Goal: Task Accomplishment & Management: Manage account settings

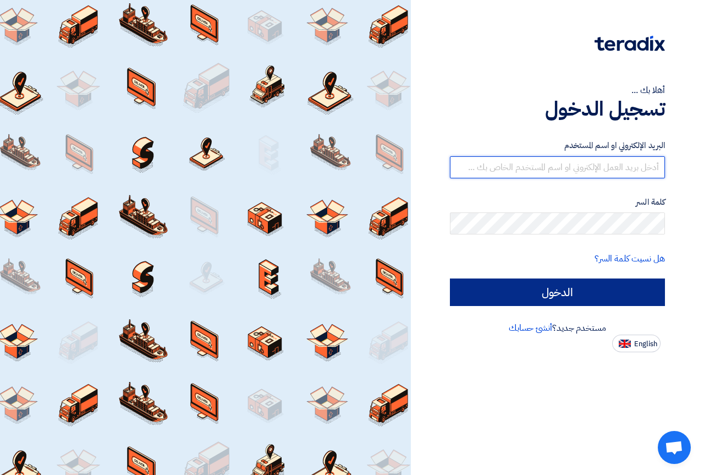
type input "[DOMAIN_NAME][EMAIL_ADDRESS][DOMAIN_NAME]"
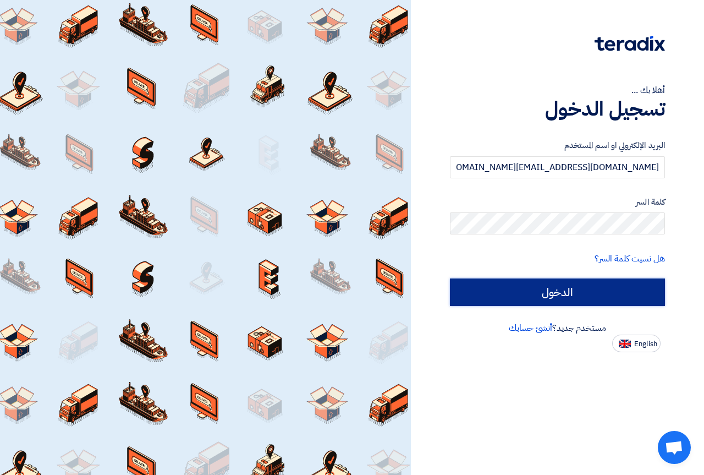
click at [567, 288] on input "الدخول" at bounding box center [557, 291] width 215 height 27
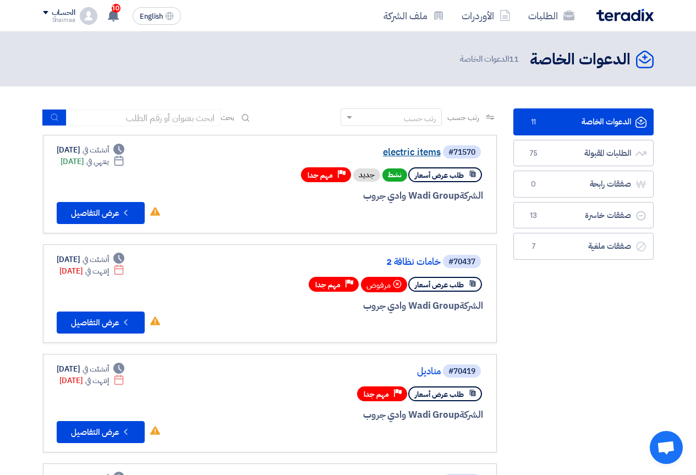
click at [411, 150] on link "electric items" at bounding box center [330, 152] width 220 height 10
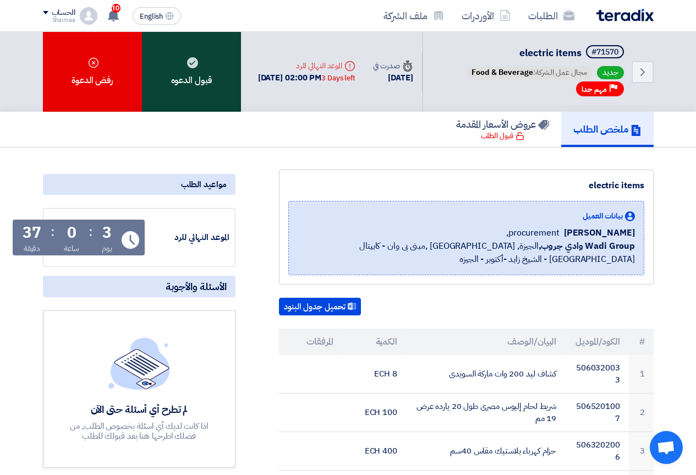
click at [194, 92] on div "قبول الدعوه" at bounding box center [191, 72] width 99 height 80
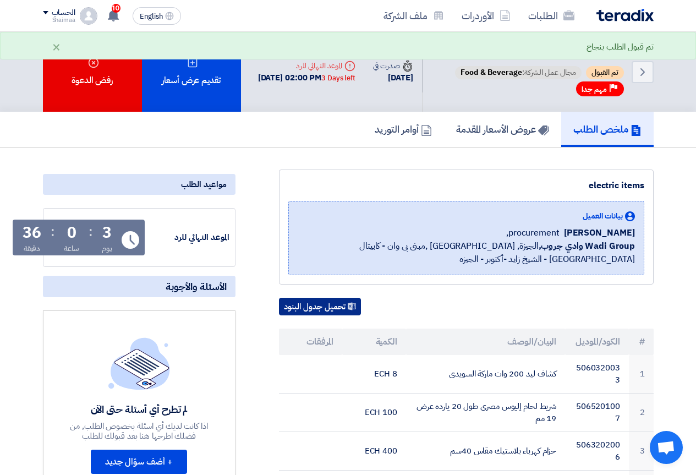
click at [318, 315] on button "تحميل جدول البنود" at bounding box center [320, 306] width 82 height 18
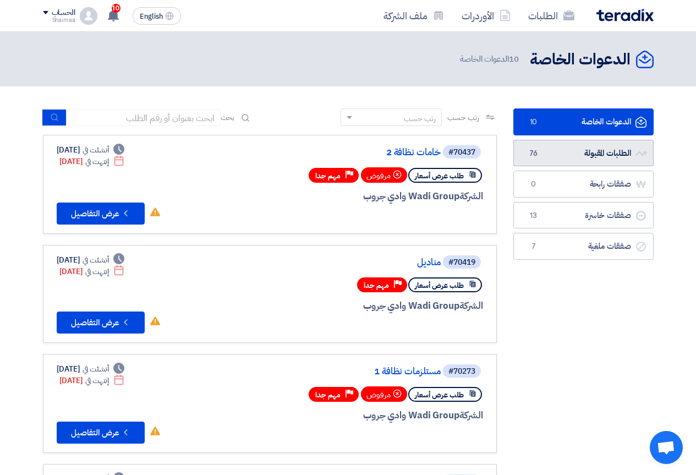
click at [605, 152] on link "الطلبات المقبولة الطلبات المقبولة 76" at bounding box center [583, 153] width 140 height 27
